Goal: Information Seeking & Learning: Learn about a topic

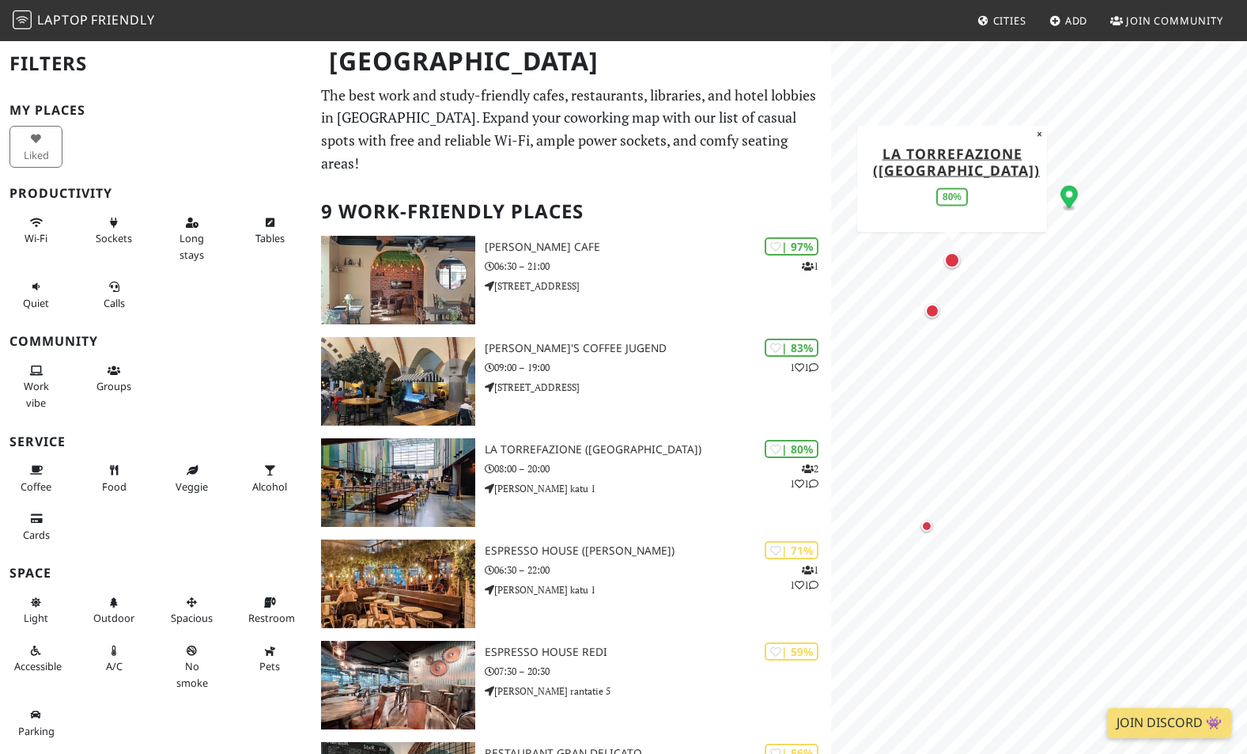
click at [955, 266] on div "Map marker" at bounding box center [952, 260] width 16 height 16
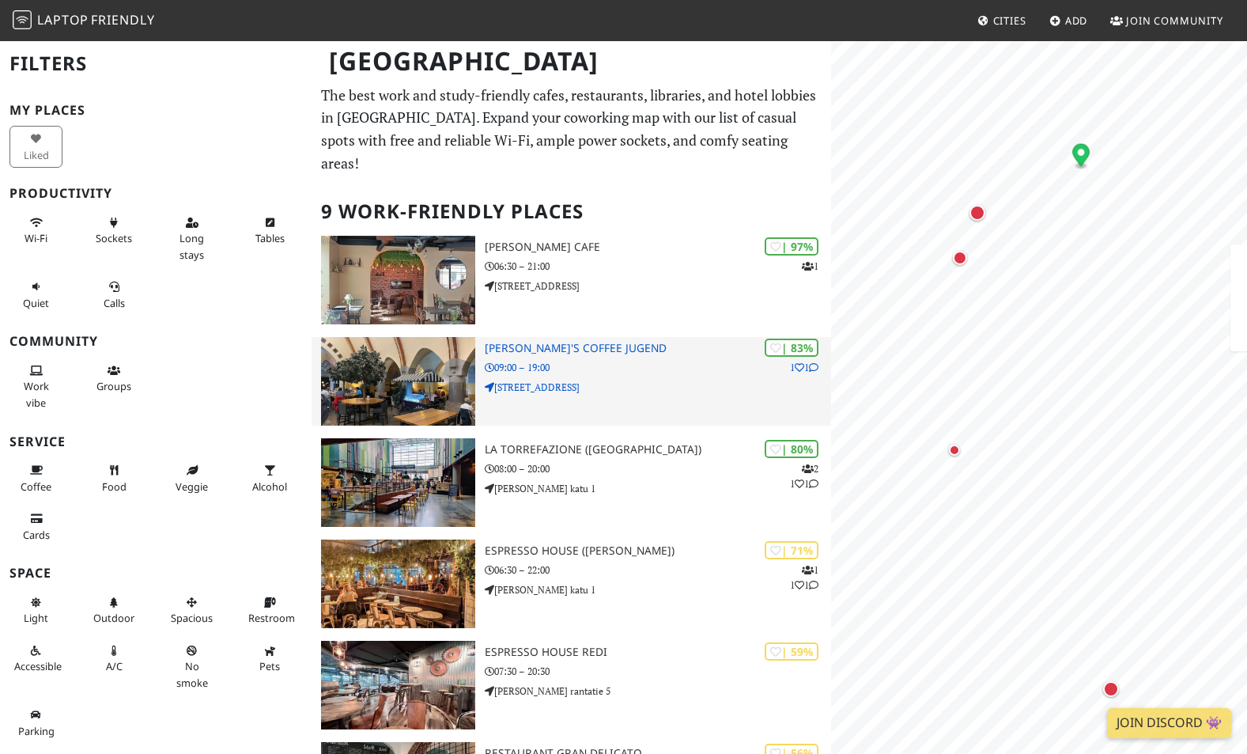
click at [629, 350] on div "| 83% 1 1 Robert's Coffee Jugend 09:00 – 19:00 Pohjoisesplanadi 19" at bounding box center [658, 381] width 346 height 89
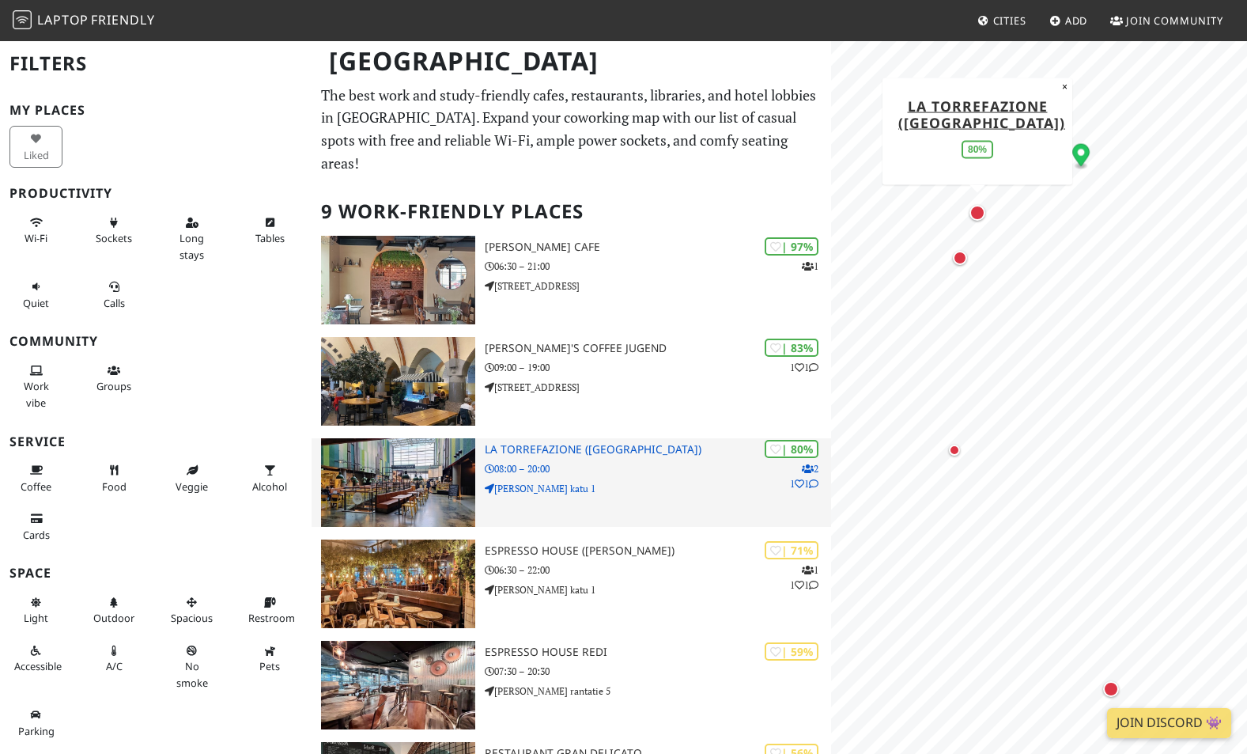
click at [677, 438] on div "| 80% 2 1 1 La Torrefazione (Kamppi) 08:00 – 20:00 Urho Kekkosen katu 1" at bounding box center [658, 482] width 346 height 89
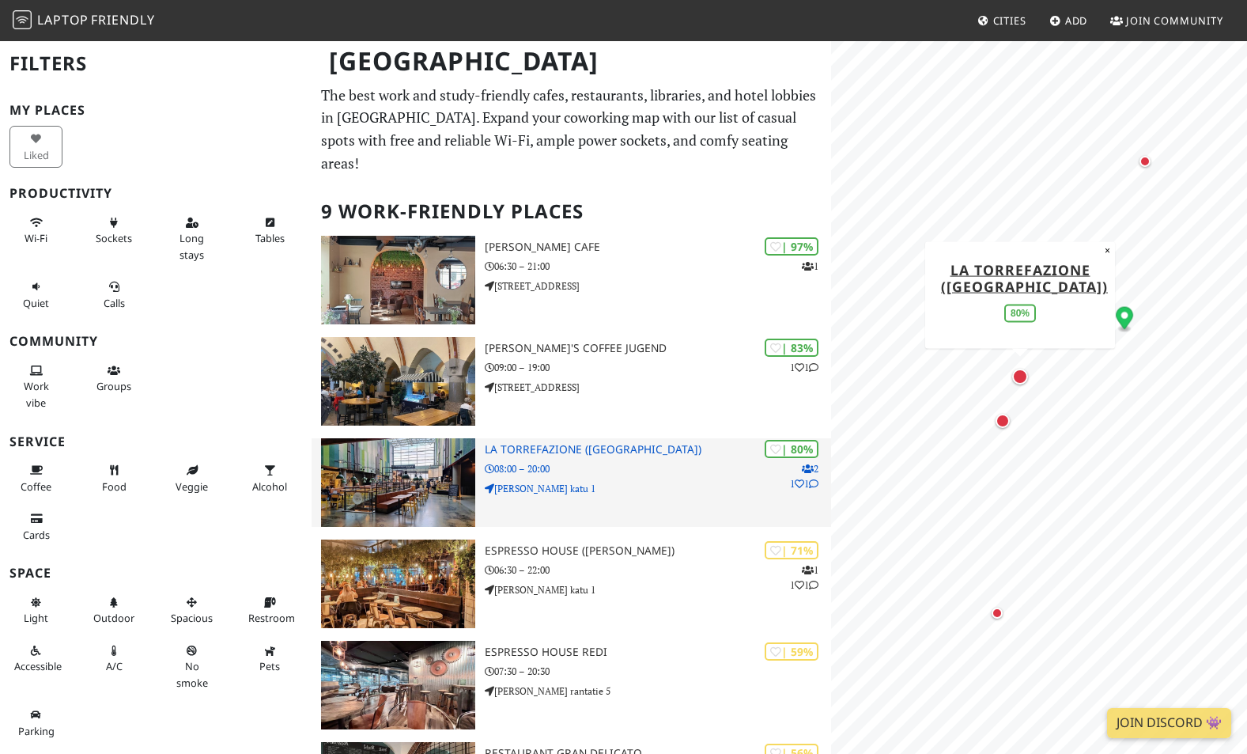
click at [596, 443] on h3 "La Torrefazione (Kamppi)" at bounding box center [658, 449] width 346 height 13
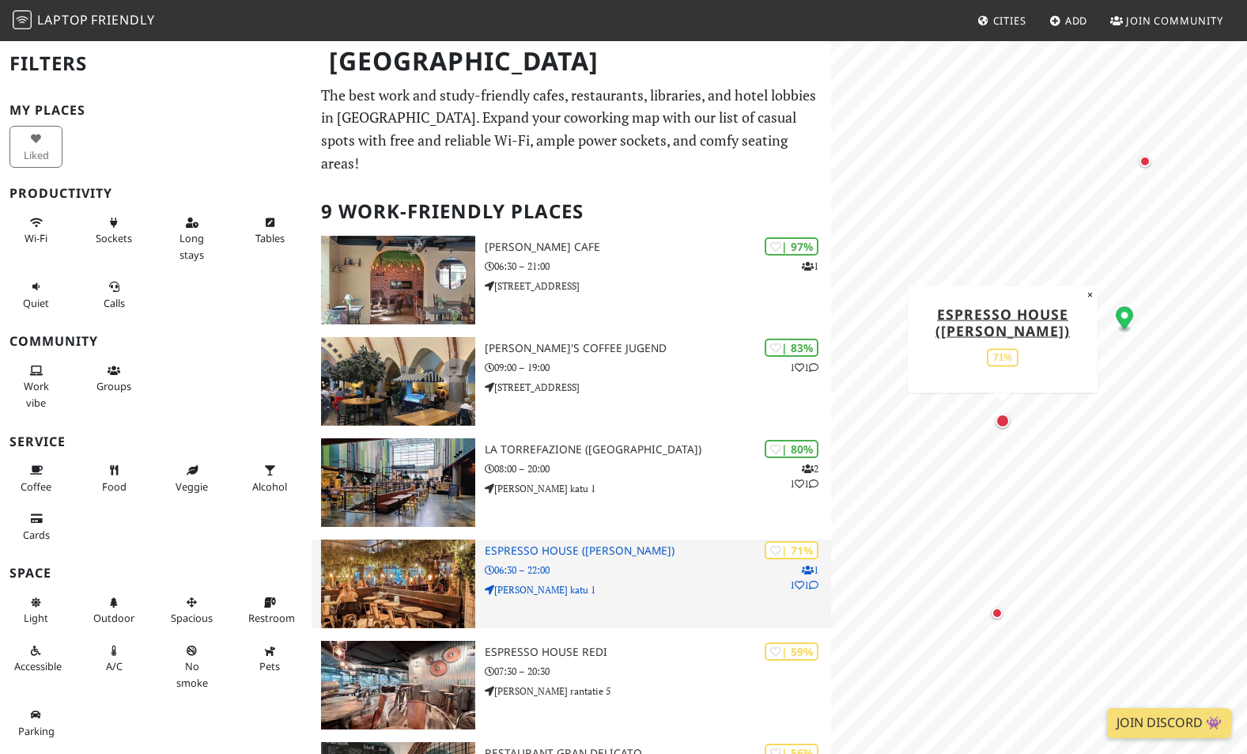
click at [689, 539] on div "| 71% 1 1 1 Espresso House (Kamppi) 06:30 – 22:00 Urho Kekkosen katu 1" at bounding box center [658, 583] width 346 height 89
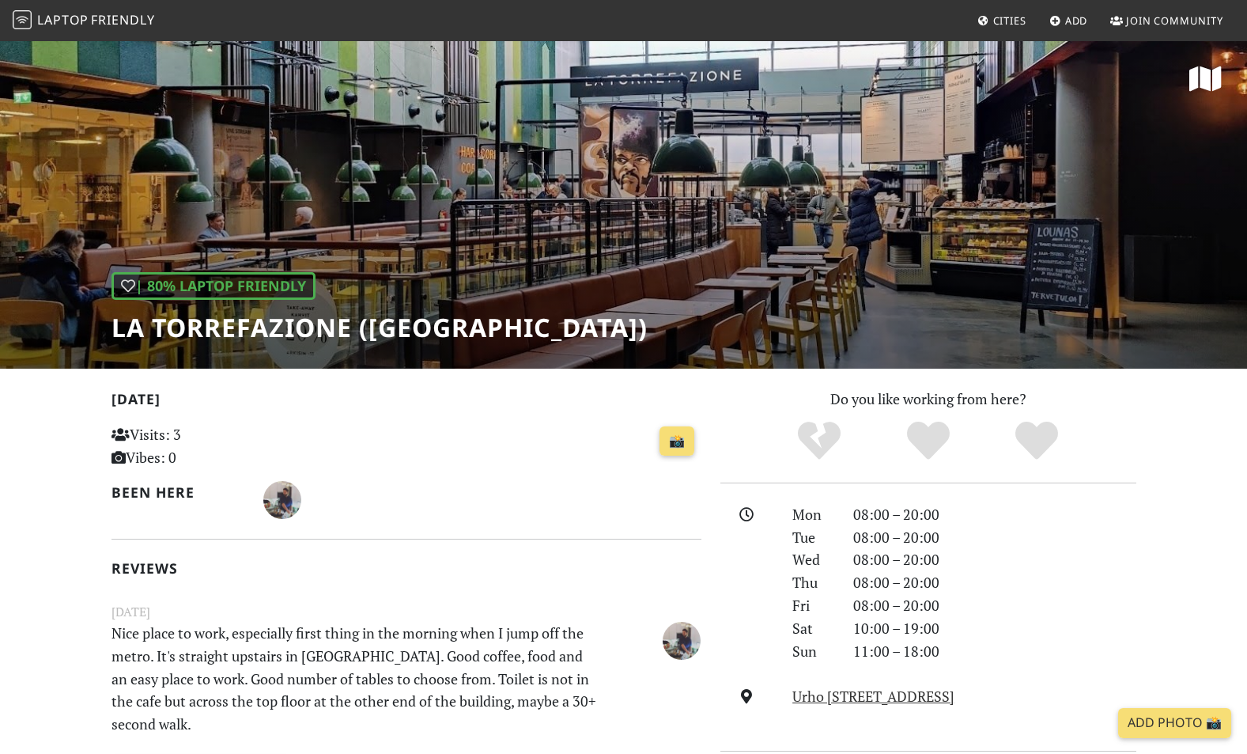
click at [684, 532] on div "Today Visits: 3 Vibes: 0 📸 Been here Reviews August 09, 2023 Nice place to work…" at bounding box center [407, 605] width 590 height 435
